Goal: Transaction & Acquisition: Purchase product/service

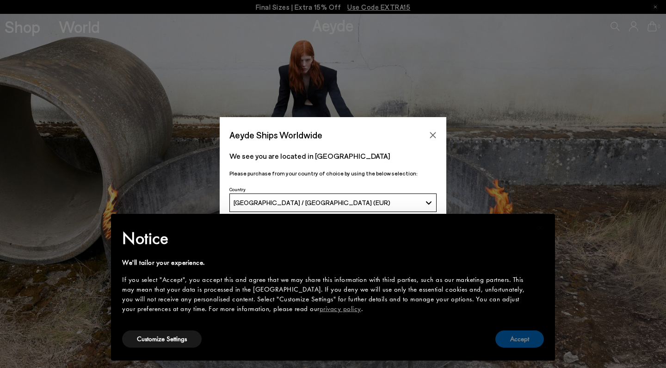
click at [527, 333] on button "Accept" at bounding box center [519, 338] width 49 height 17
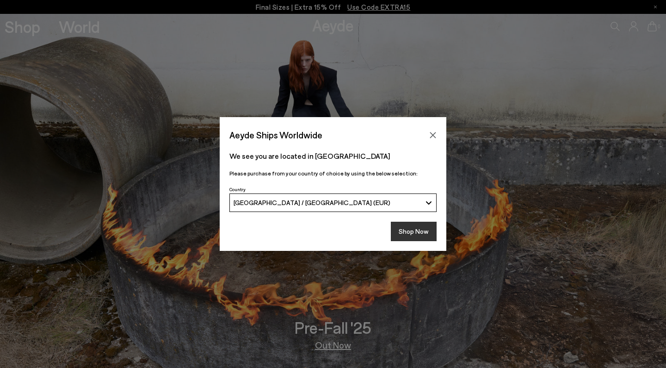
click at [414, 228] on button "Shop Now" at bounding box center [414, 231] width 46 height 19
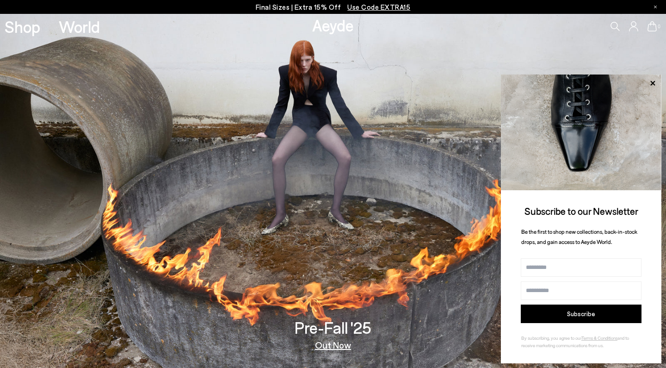
click at [653, 78] on img at bounding box center [581, 132] width 161 height 116
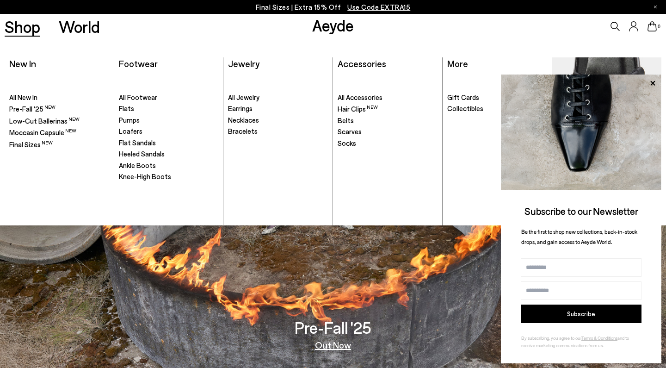
click at [22, 28] on link "Shop" at bounding box center [23, 27] width 36 height 16
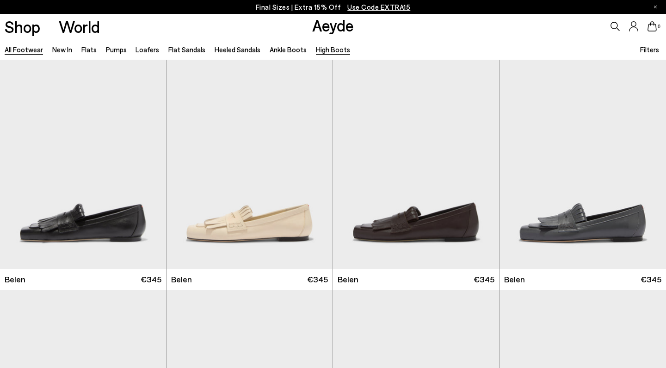
click at [327, 49] on link "High Boots" at bounding box center [333, 49] width 34 height 8
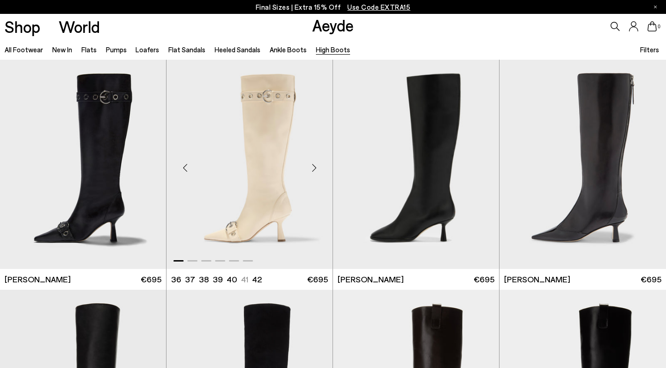
click at [316, 167] on div "Next slide" at bounding box center [314, 168] width 28 height 28
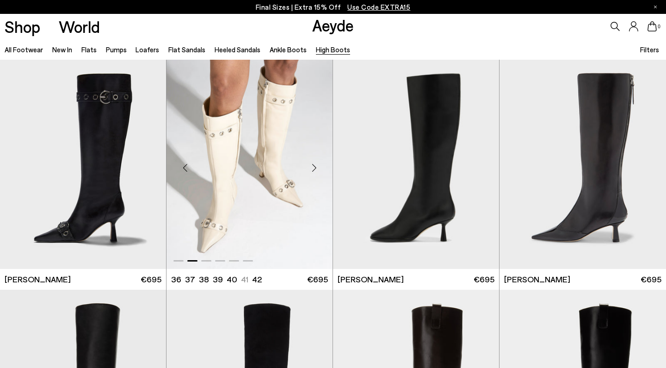
click at [316, 167] on div "Next slide" at bounding box center [314, 168] width 28 height 28
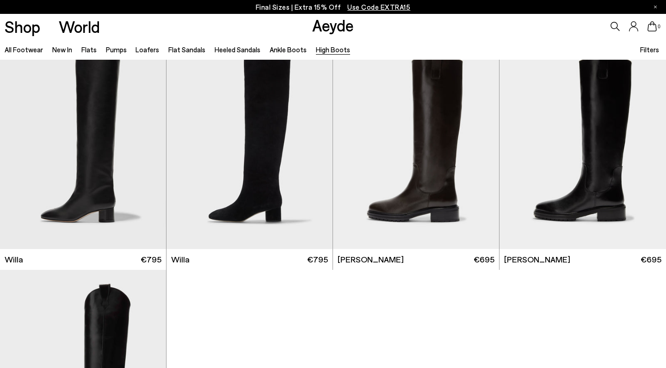
scroll to position [250, 0]
click at [291, 53] on link "Ankle Boots" at bounding box center [288, 49] width 37 height 8
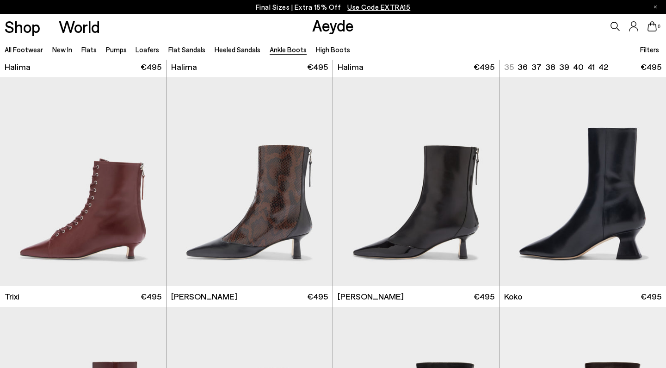
scroll to position [226, 0]
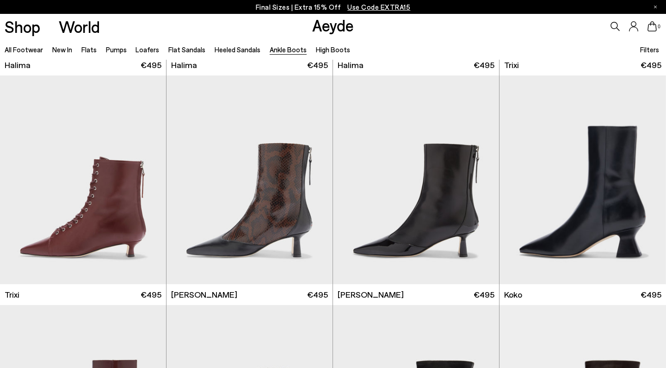
scroll to position [215, 0]
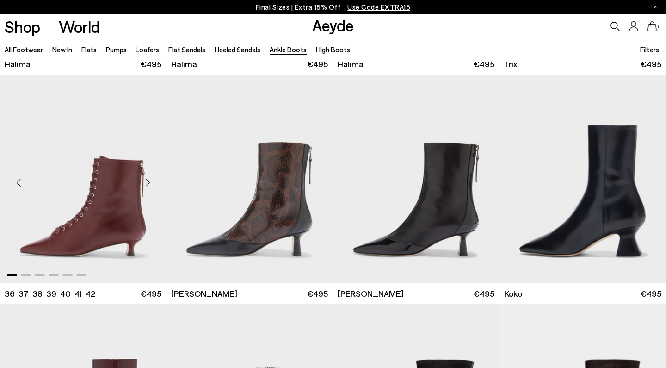
click at [149, 183] on div "Next slide" at bounding box center [148, 182] width 28 height 28
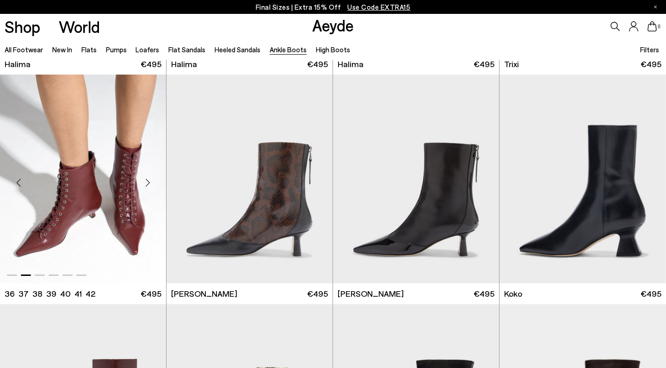
click at [149, 184] on div "Next slide" at bounding box center [148, 182] width 28 height 28
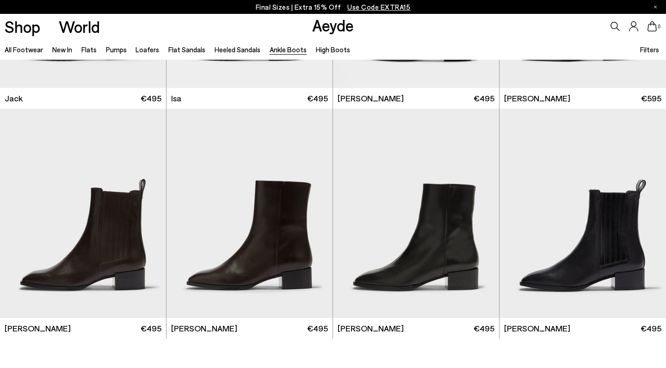
scroll to position [1789, 0]
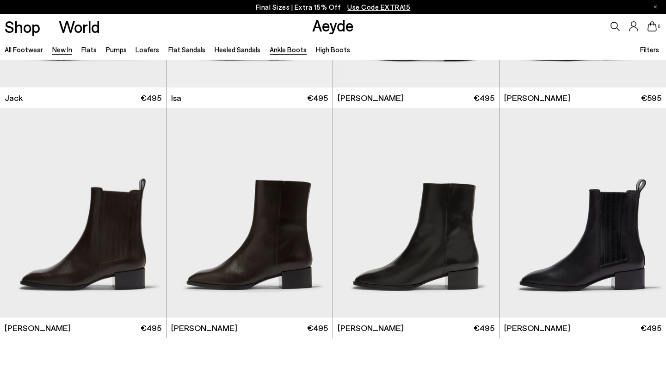
click at [59, 51] on link "New In" at bounding box center [62, 49] width 20 height 8
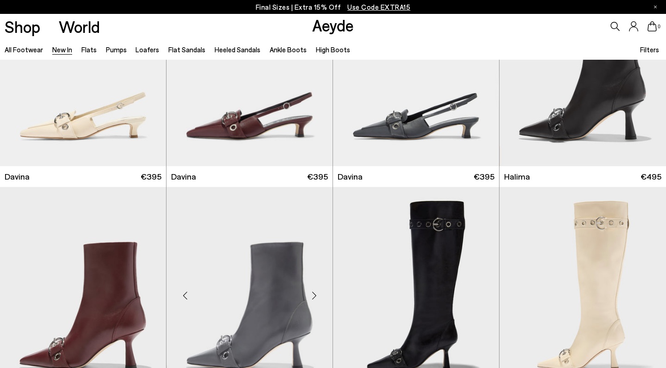
scroll to position [3051, 0]
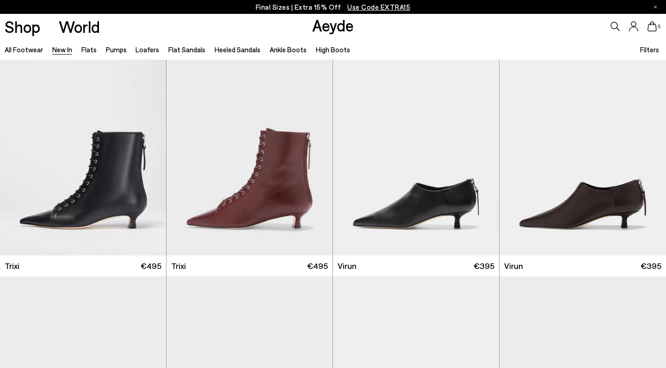
scroll to position [3229, 0]
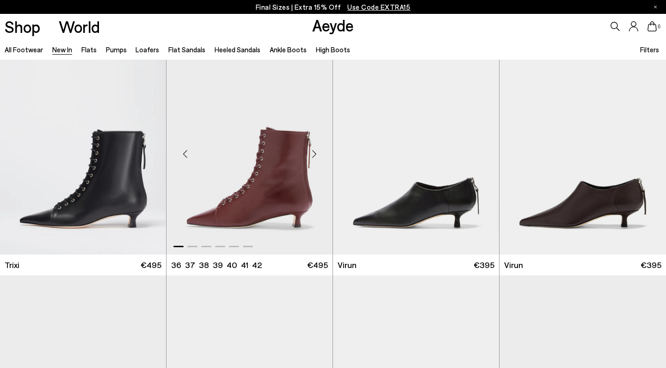
click at [314, 155] on div "Next slide" at bounding box center [314, 154] width 28 height 28
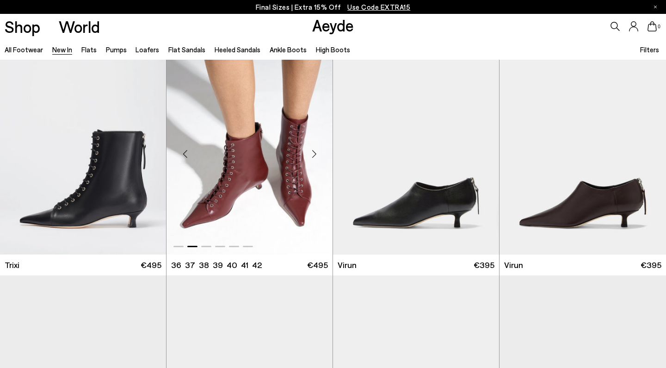
click at [314, 155] on div "Next slide" at bounding box center [314, 154] width 28 height 28
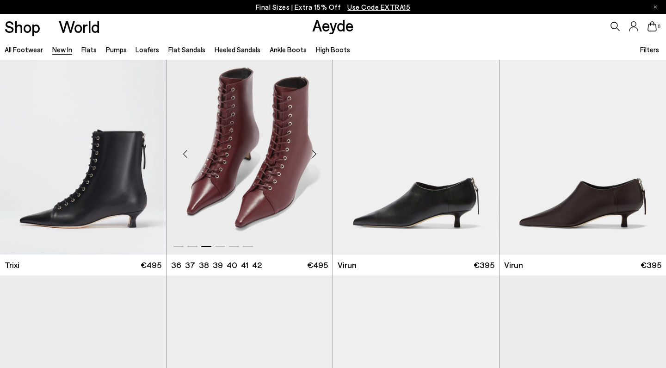
click at [313, 151] on div "Next slide" at bounding box center [314, 154] width 28 height 28
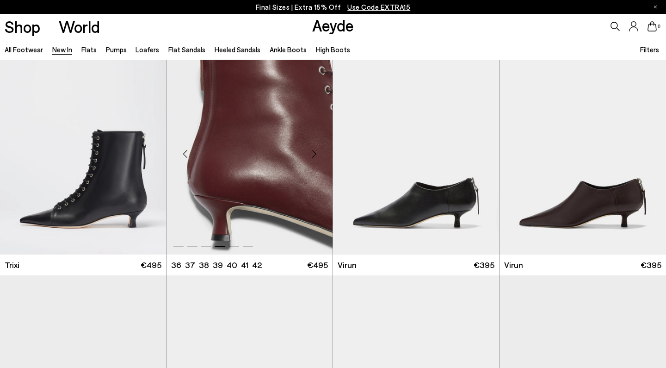
click at [314, 149] on div "Next slide" at bounding box center [314, 154] width 28 height 28
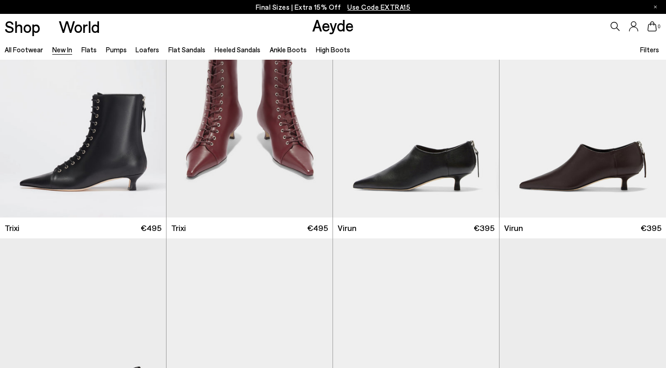
scroll to position [3266, 0]
